Goal: Check status: Check status

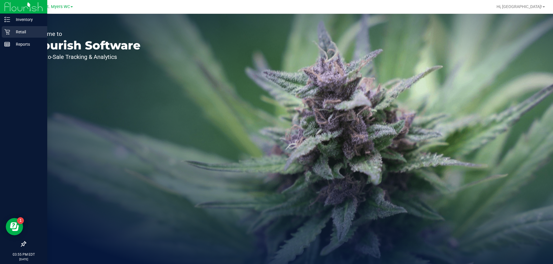
click at [11, 30] on p "Retail" at bounding box center [27, 31] width 35 height 7
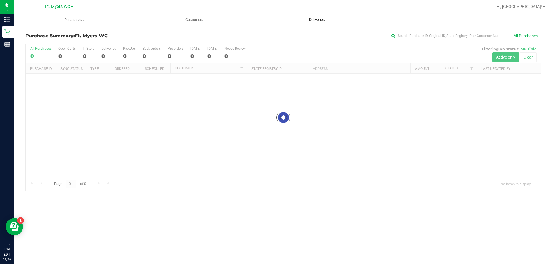
click at [332, 22] on uib-tab-heading "Deliveries" at bounding box center [316, 20] width 121 height 12
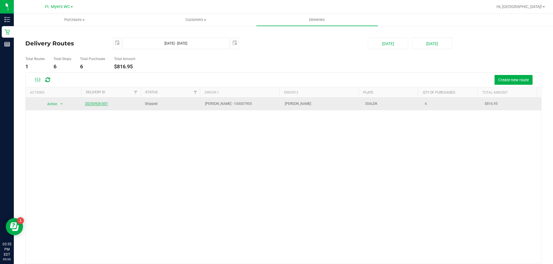
click at [101, 102] on link "20250926-001" at bounding box center [96, 104] width 23 height 4
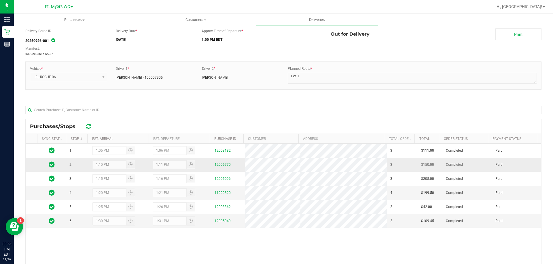
scroll to position [29, 0]
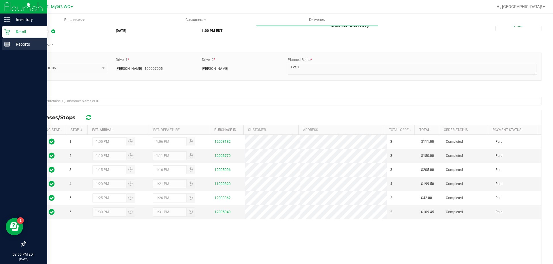
click at [11, 40] on div "Reports" at bounding box center [24, 45] width 45 height 12
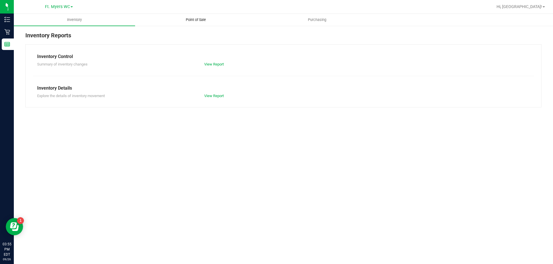
click at [191, 22] on uib-tab-heading "Point of Sale" at bounding box center [195, 20] width 121 height 12
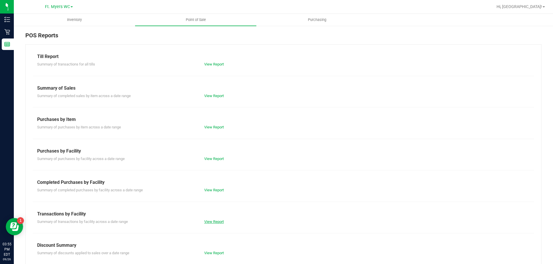
click at [213, 223] on link "View Report" at bounding box center [214, 222] width 20 height 4
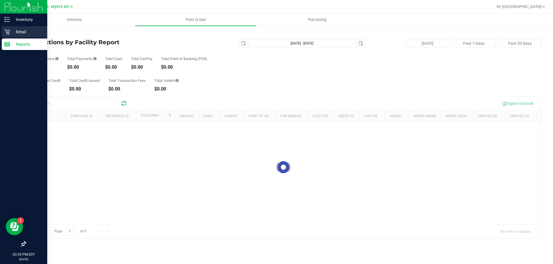
click at [33, 35] on p "Retail" at bounding box center [27, 31] width 35 height 7
